Goal: Check status: Check status

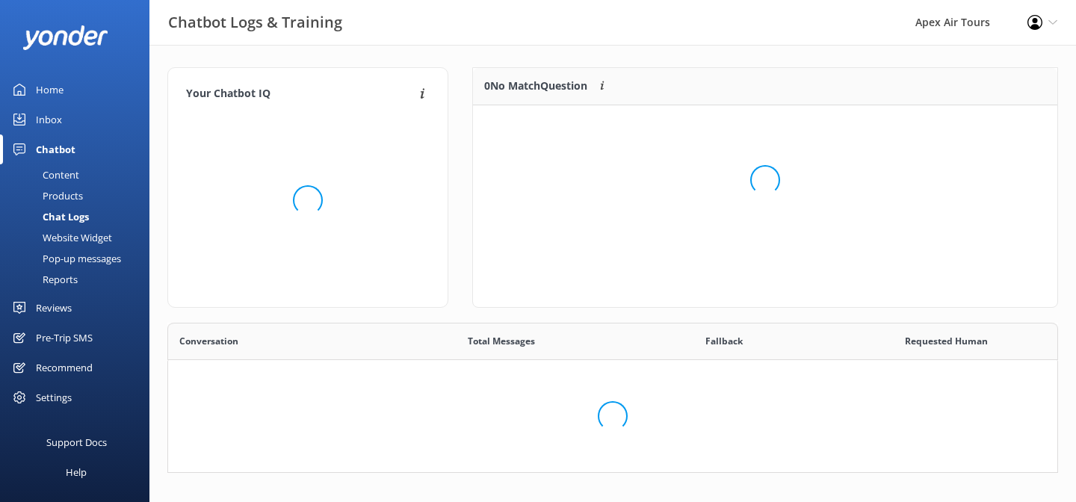
scroll to position [524, 889]
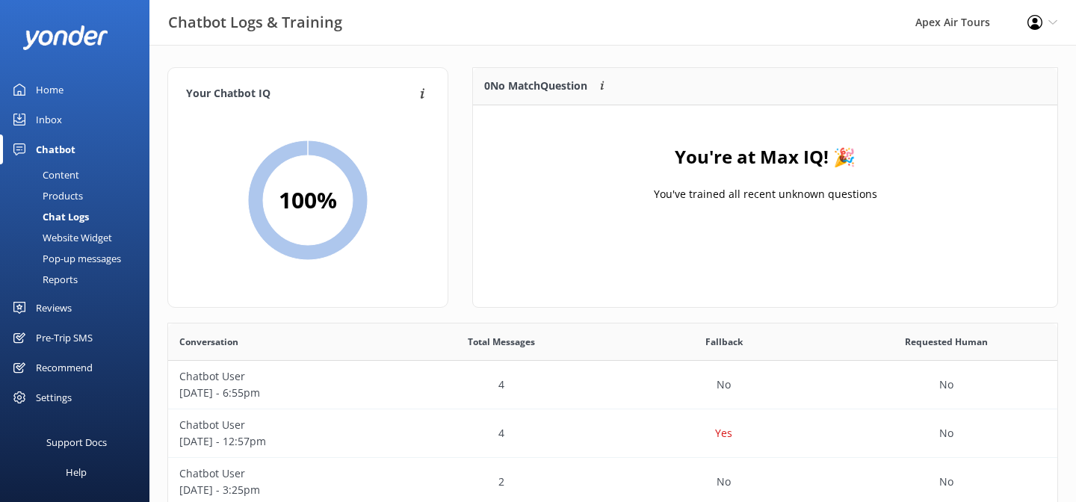
click at [62, 283] on div "Reports" at bounding box center [43, 279] width 69 height 21
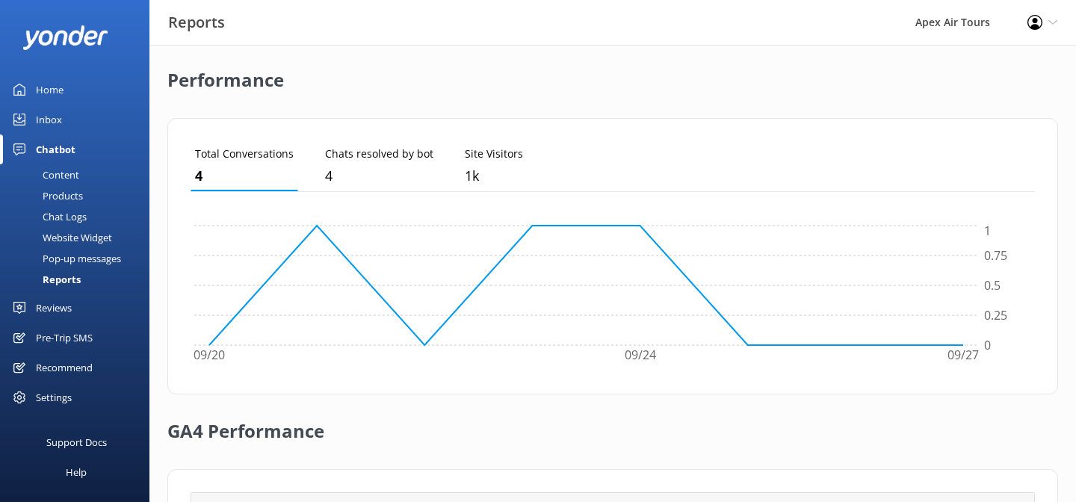
scroll to position [347, 0]
click at [493, 164] on p "1k" at bounding box center [494, 175] width 58 height 22
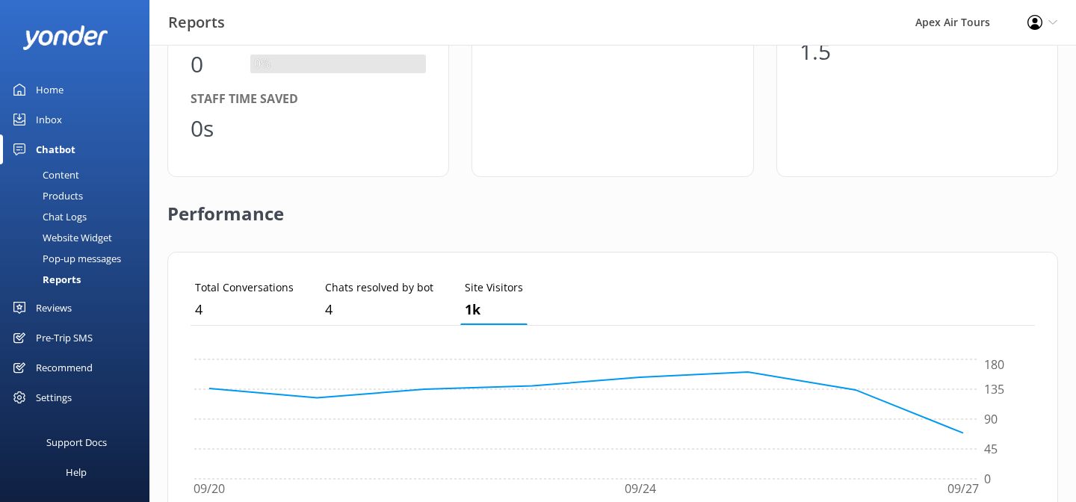
scroll to position [0, 0]
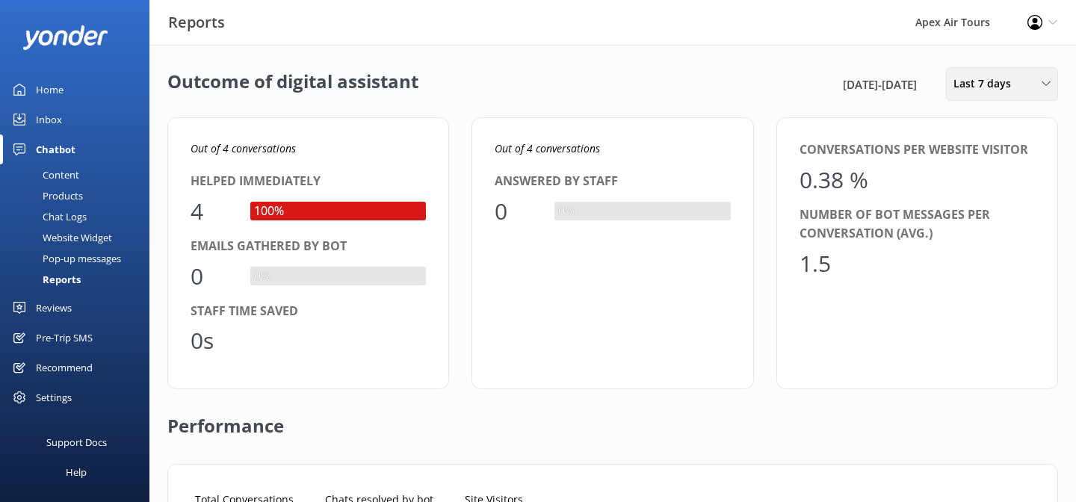
click at [1026, 90] on div "Last 7 days" at bounding box center [1001, 83] width 105 height 16
click at [990, 266] on link "Custom" at bounding box center [1012, 270] width 133 height 30
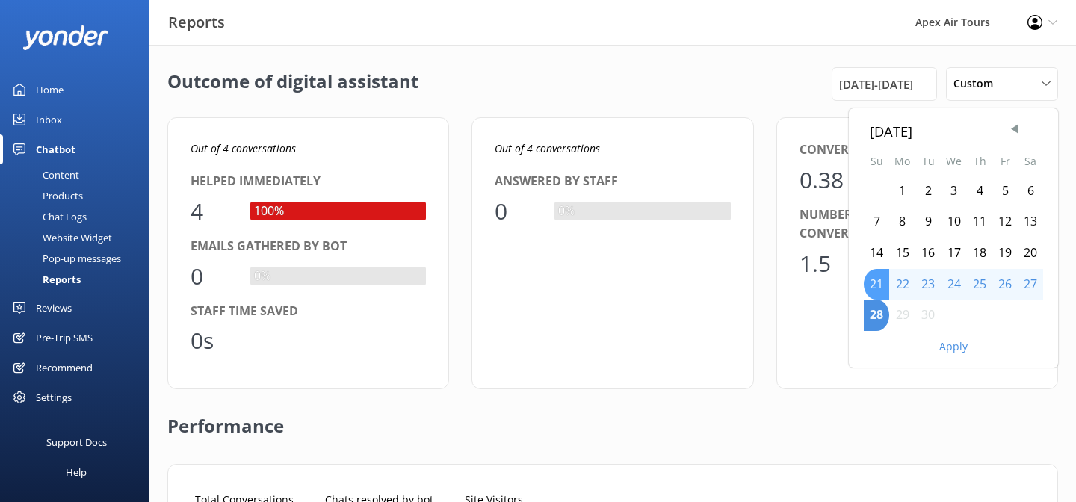
click at [880, 286] on div "21" at bounding box center [876, 284] width 25 height 31
click at [1014, 131] on span "Previous Month" at bounding box center [1014, 129] width 15 height 15
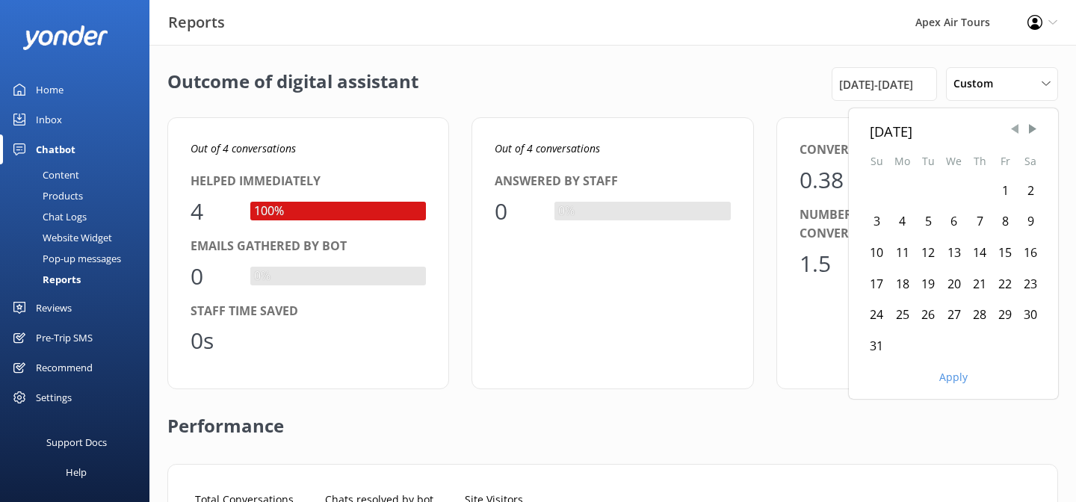
click at [1014, 131] on span "Previous Month" at bounding box center [1014, 129] width 15 height 15
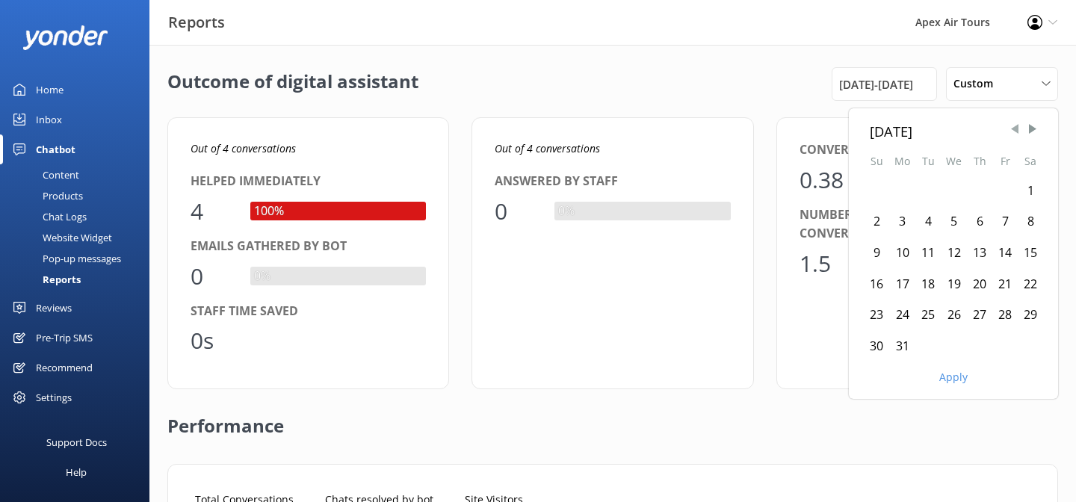
click at [1014, 131] on span "Previous Month" at bounding box center [1014, 129] width 15 height 15
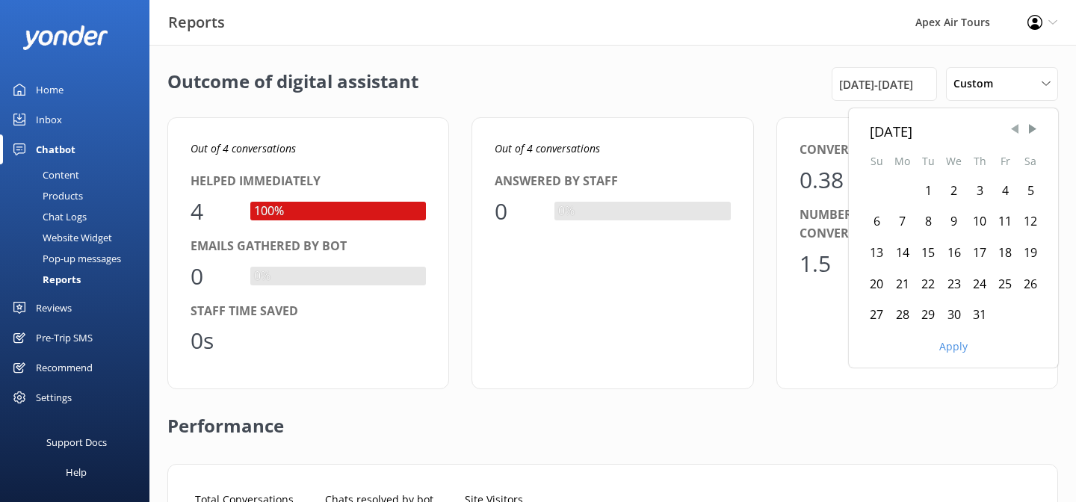
click at [1014, 131] on span "Previous Month" at bounding box center [1014, 129] width 15 height 15
click at [1028, 258] on div "21" at bounding box center [1029, 253] width 25 height 31
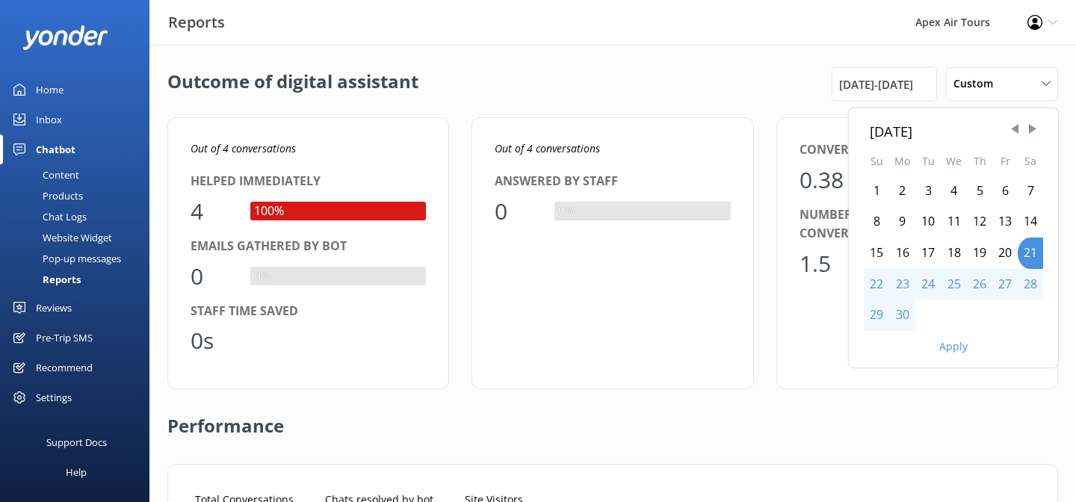
click at [1029, 280] on div "28" at bounding box center [1029, 284] width 25 height 31
click at [952, 350] on button "Apply" at bounding box center [953, 346] width 28 height 10
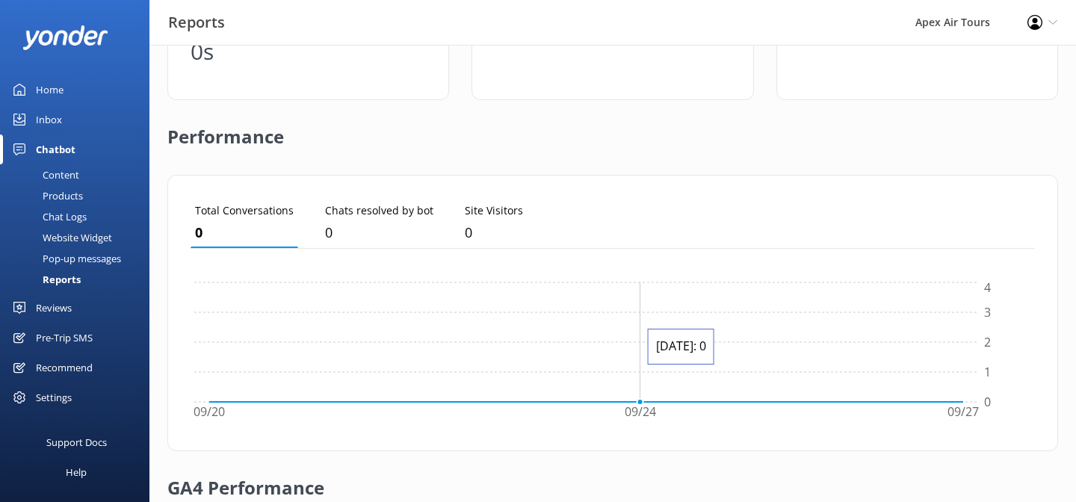
scroll to position [292, 0]
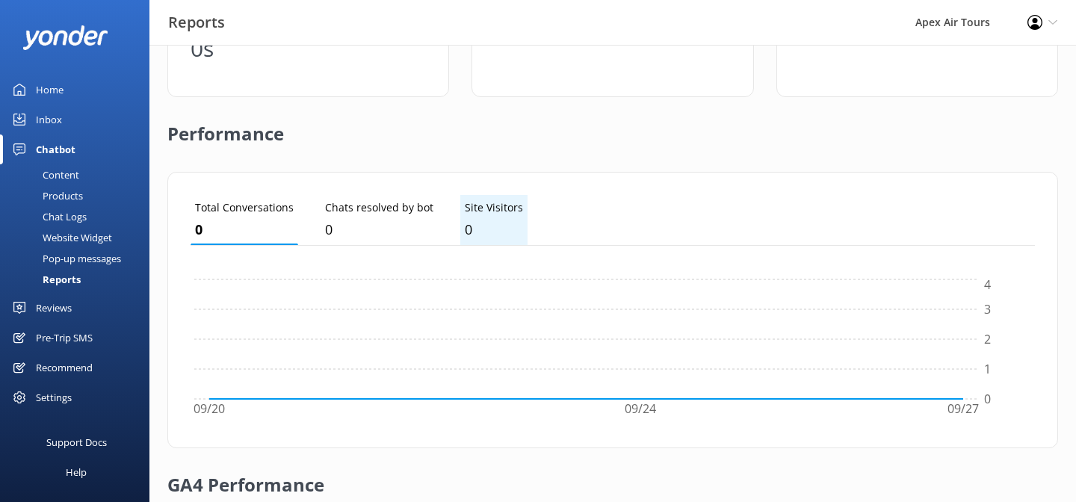
click at [495, 223] on p "0" at bounding box center [494, 230] width 58 height 22
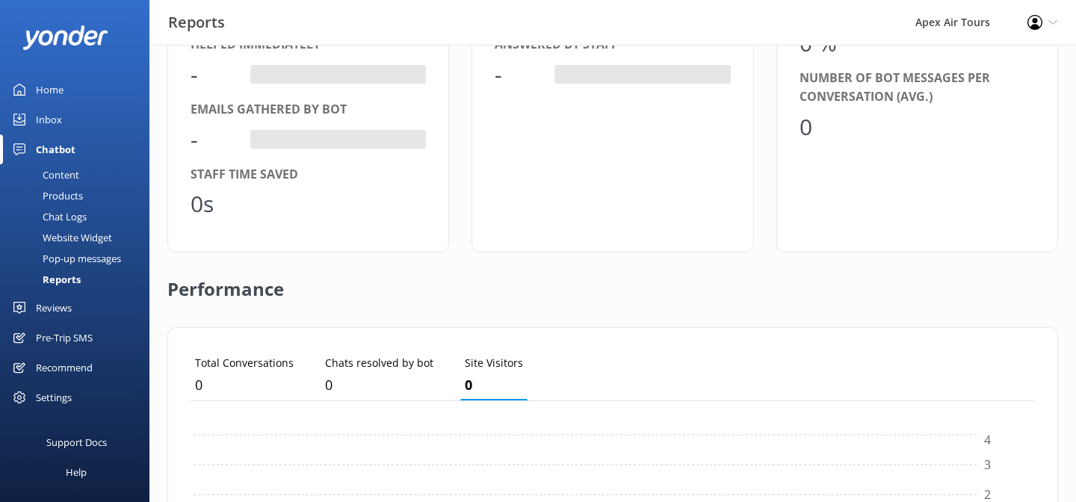
scroll to position [0, 0]
